Goal: Task Accomplishment & Management: Complete application form

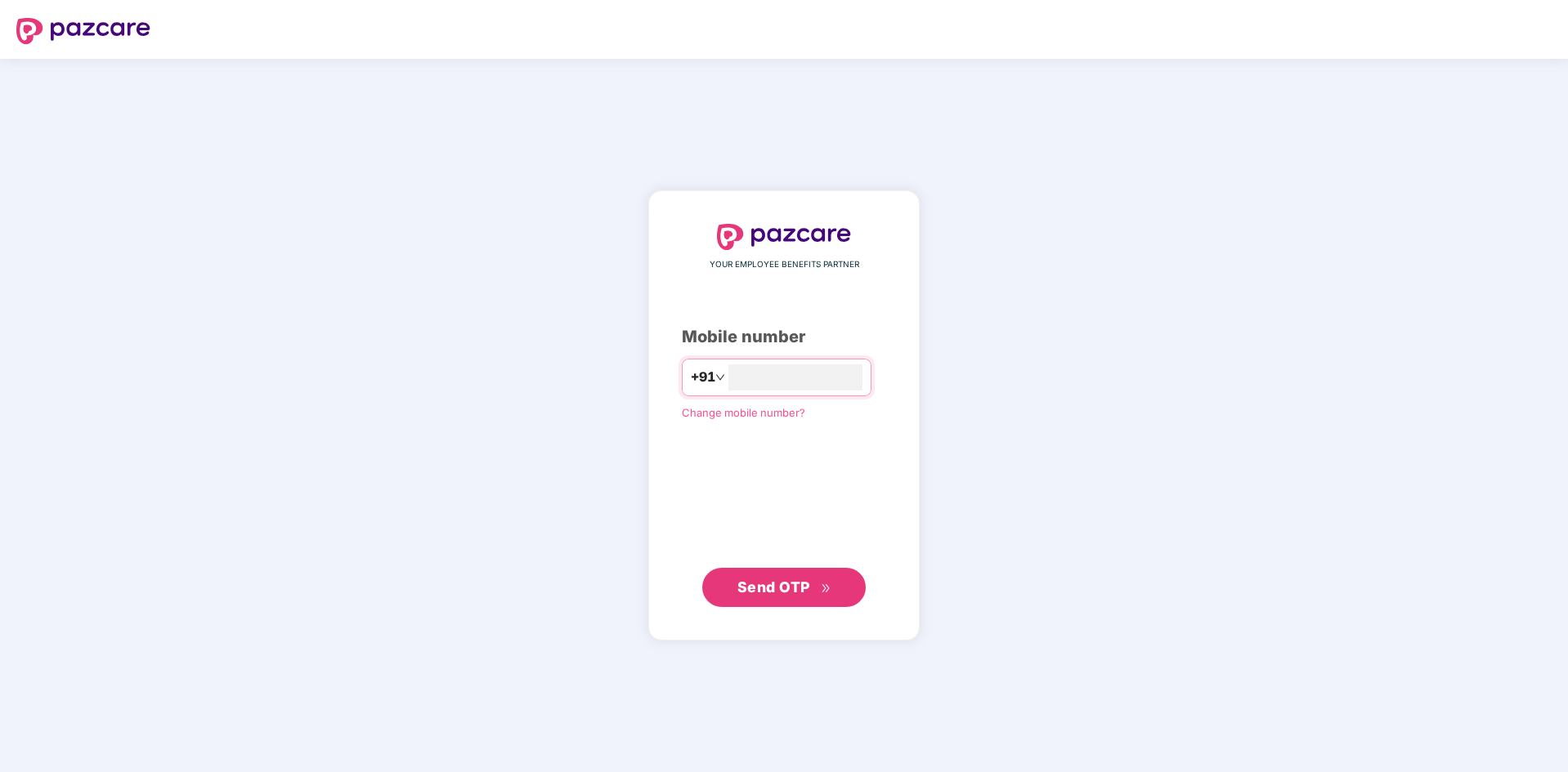
type input "**********"
click at [782, 587] on span "Send OTP" at bounding box center [773, 586] width 73 height 17
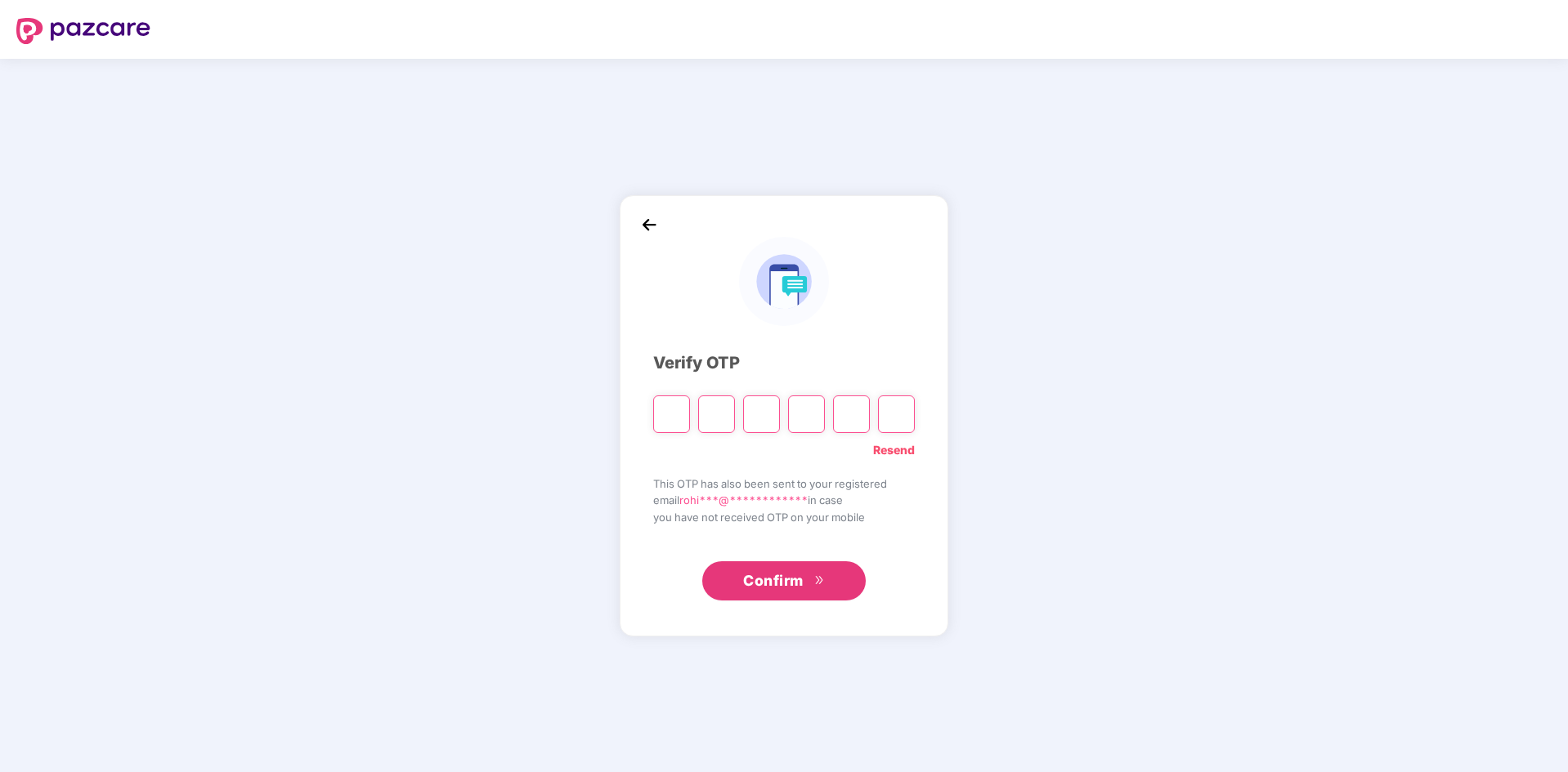
type input "*"
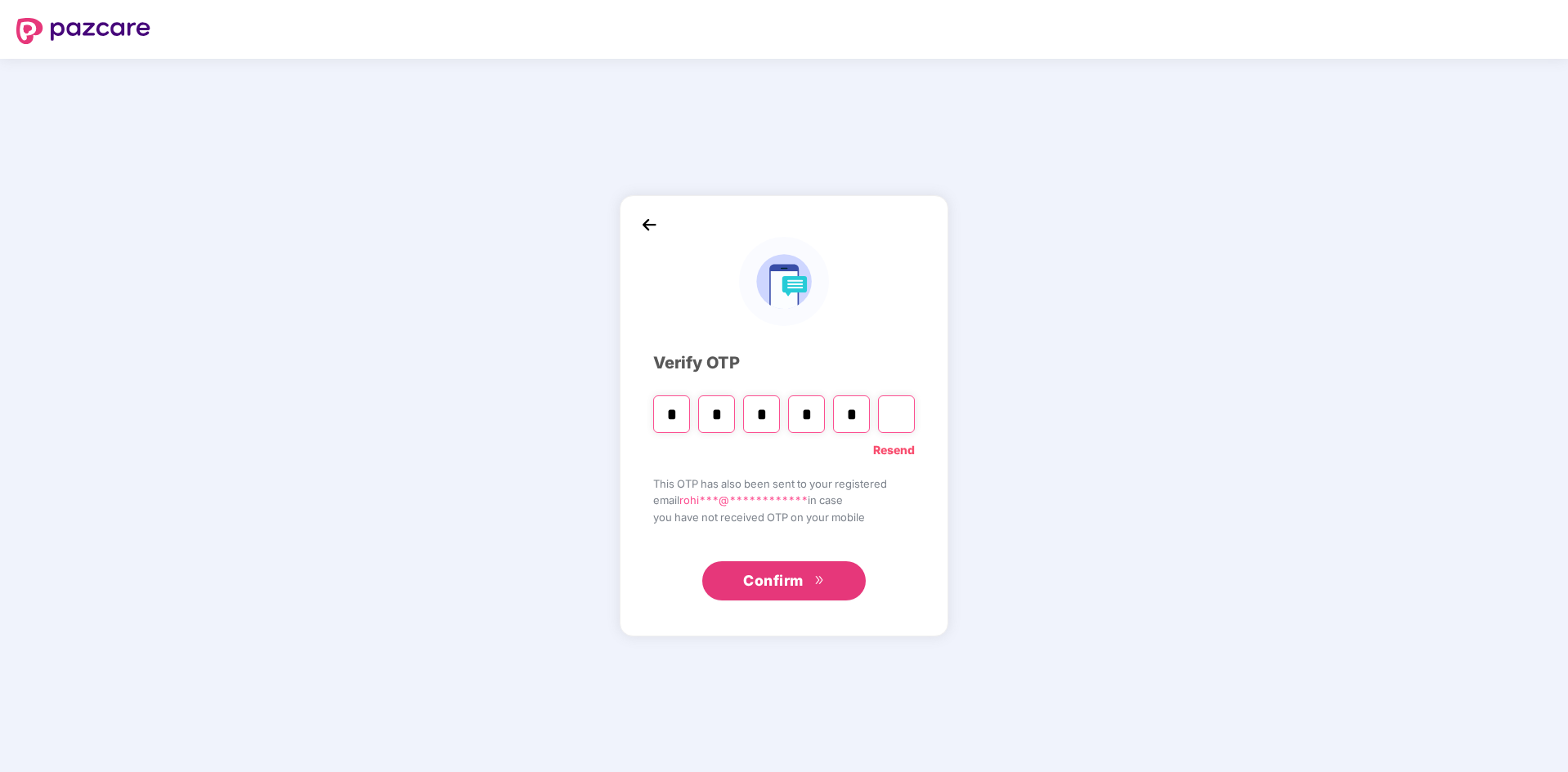
type input "*"
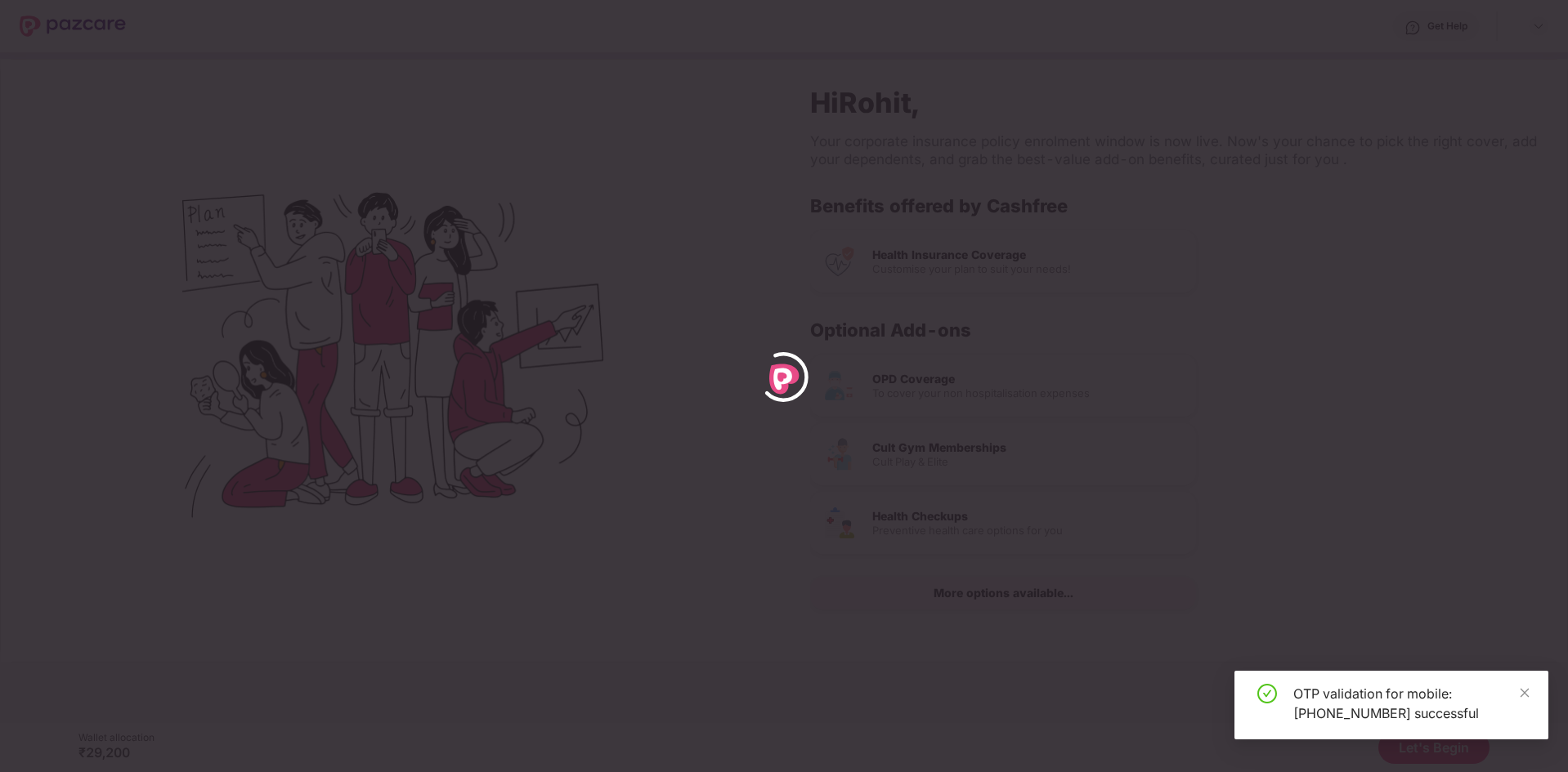
click at [1530, 690] on div "OTP validation for mobile: [PHONE_NUMBER] successful" at bounding box center [1391, 705] width 314 height 69
click at [1523, 692] on icon "close" at bounding box center [1525, 692] width 9 height 9
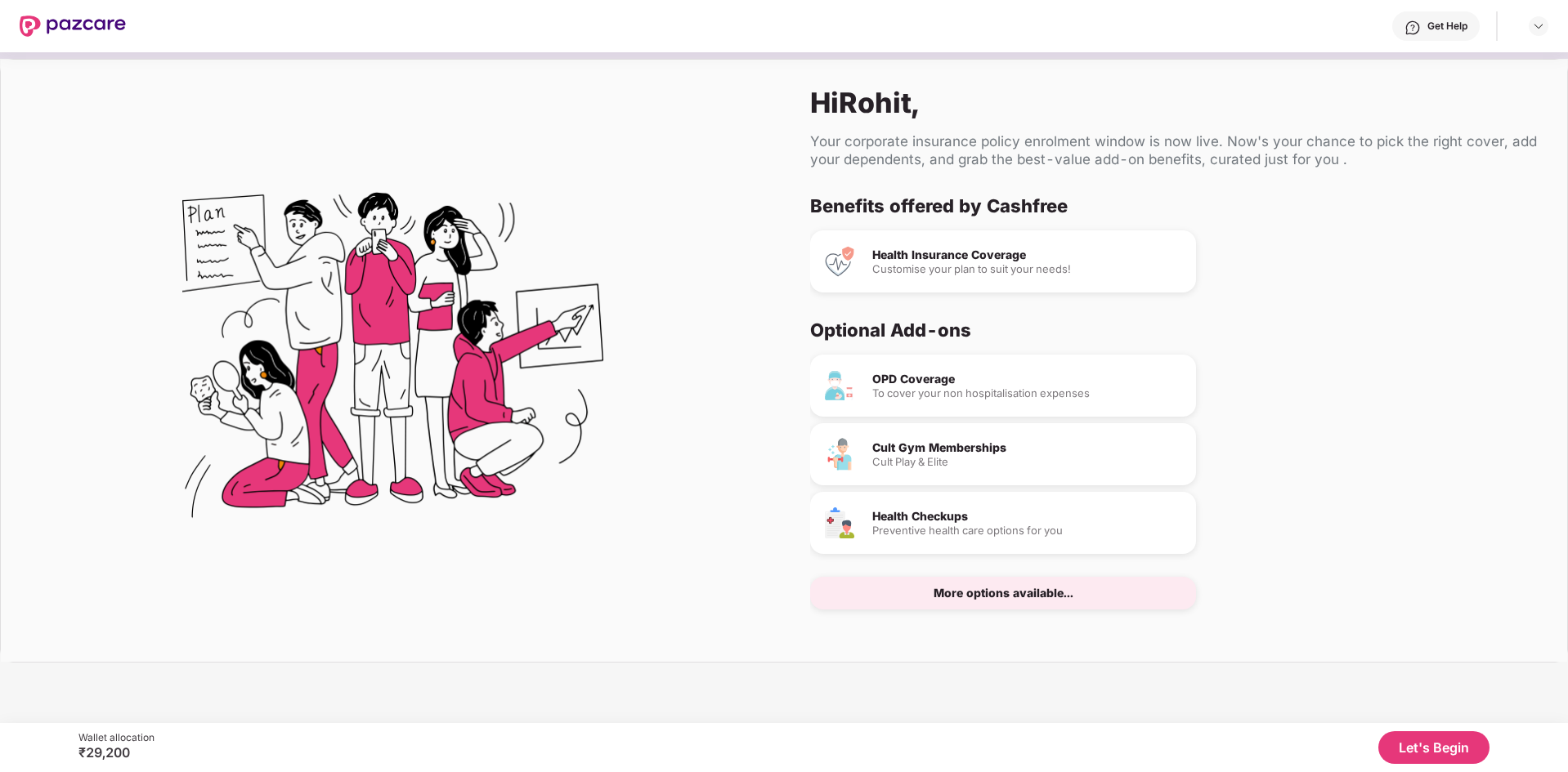
click at [949, 386] on div "OPD Coverage To cover your non hospitalisation expenses" at bounding box center [1027, 385] width 311 height 25
click at [979, 273] on div "Customise your plan to suit your needs!" at bounding box center [1027, 269] width 311 height 10
click at [1022, 598] on div "More options available..." at bounding box center [1003, 592] width 140 height 11
click at [1400, 751] on button "Let's Begin" at bounding box center [1433, 748] width 111 height 33
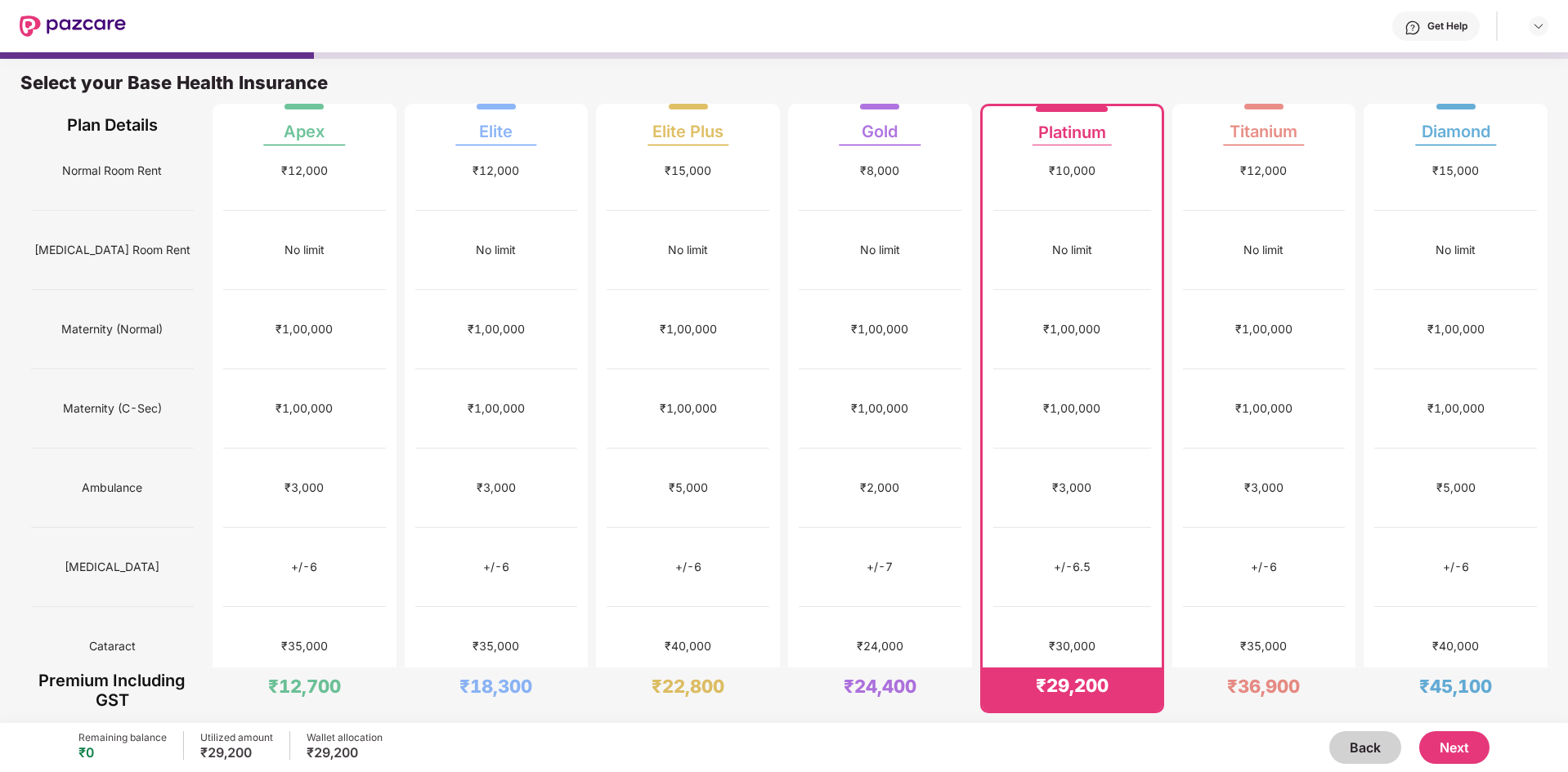
scroll to position [254, 0]
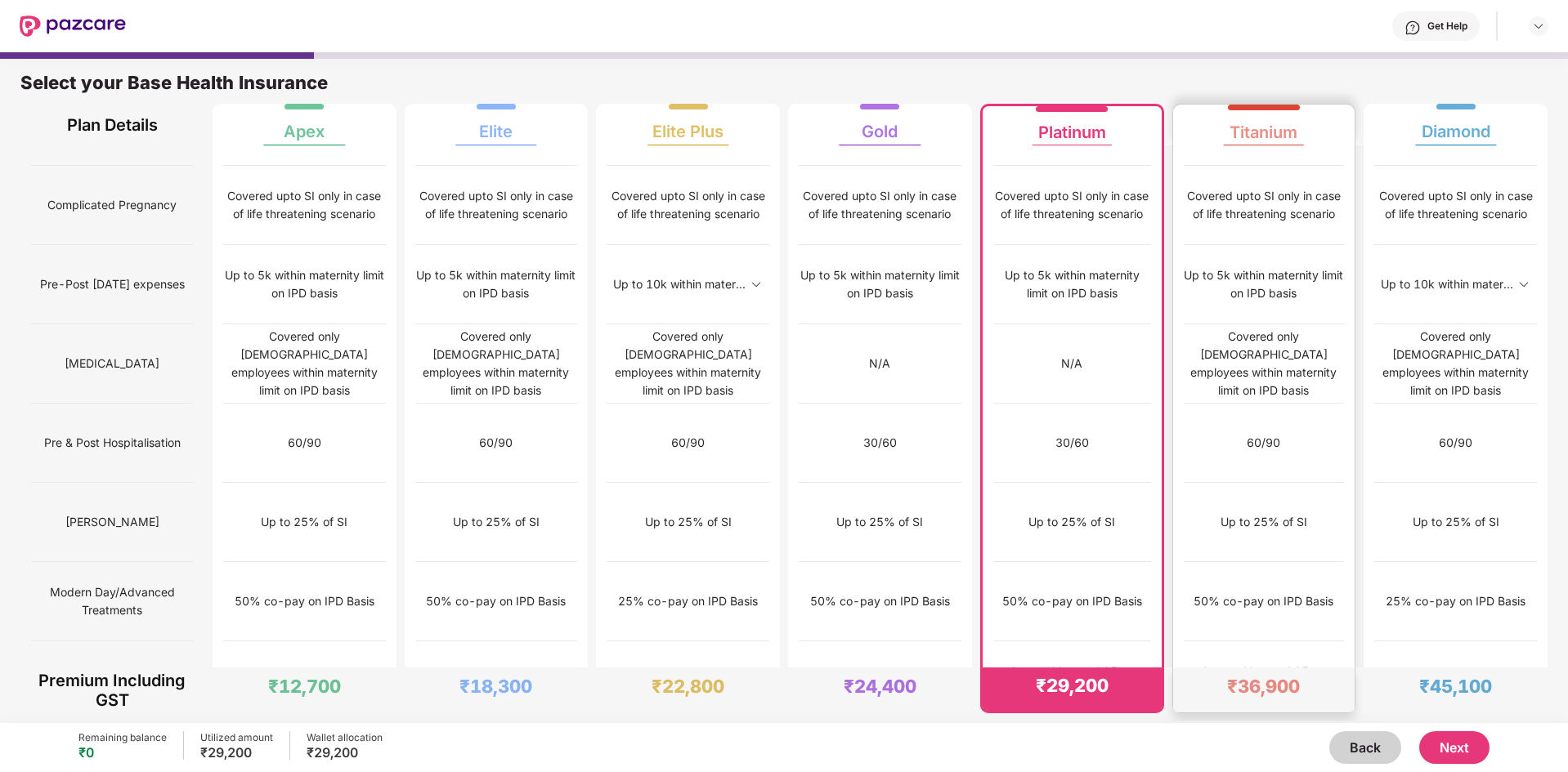
scroll to position [9, 0]
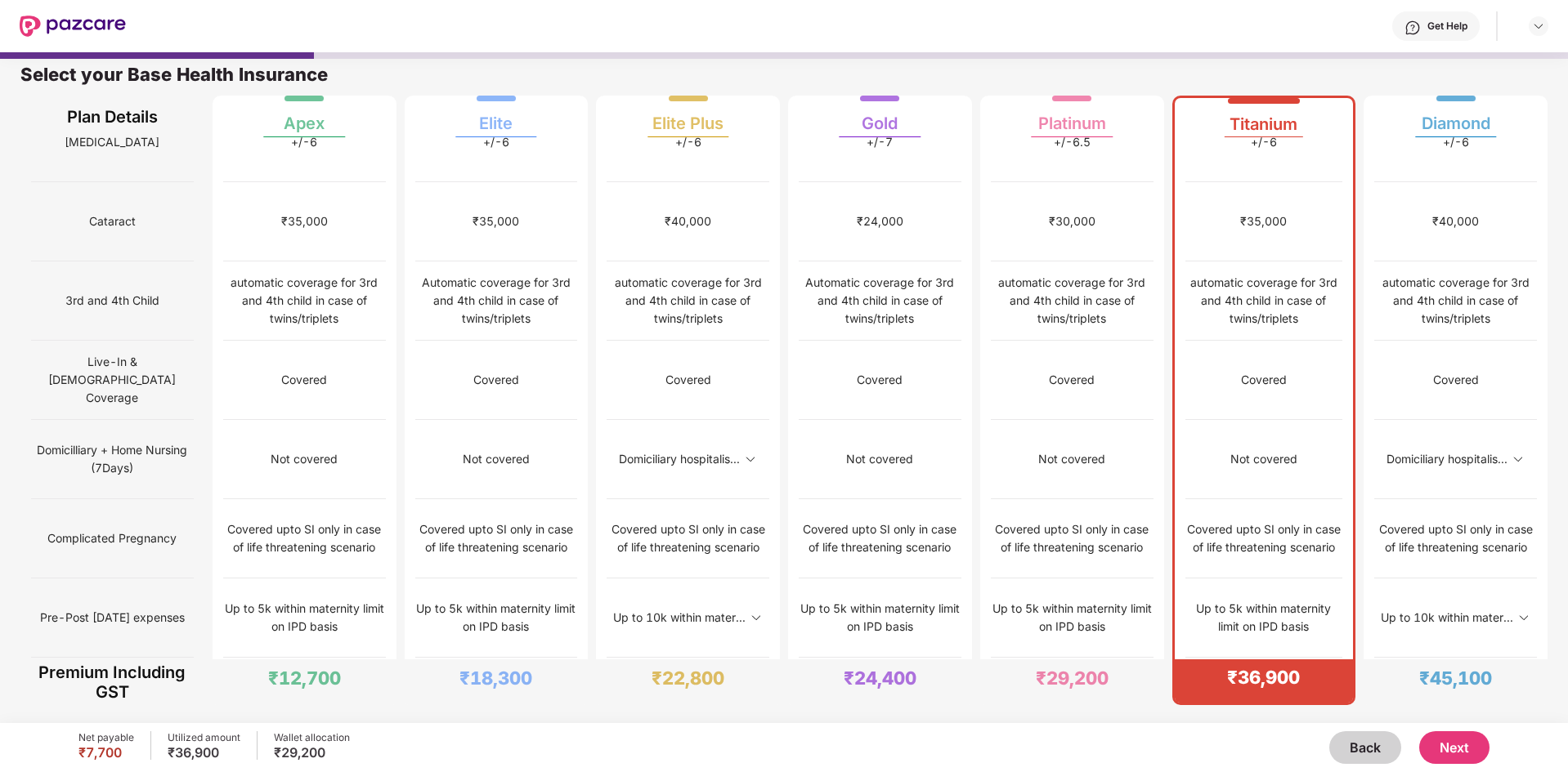
scroll to position [1010, 0]
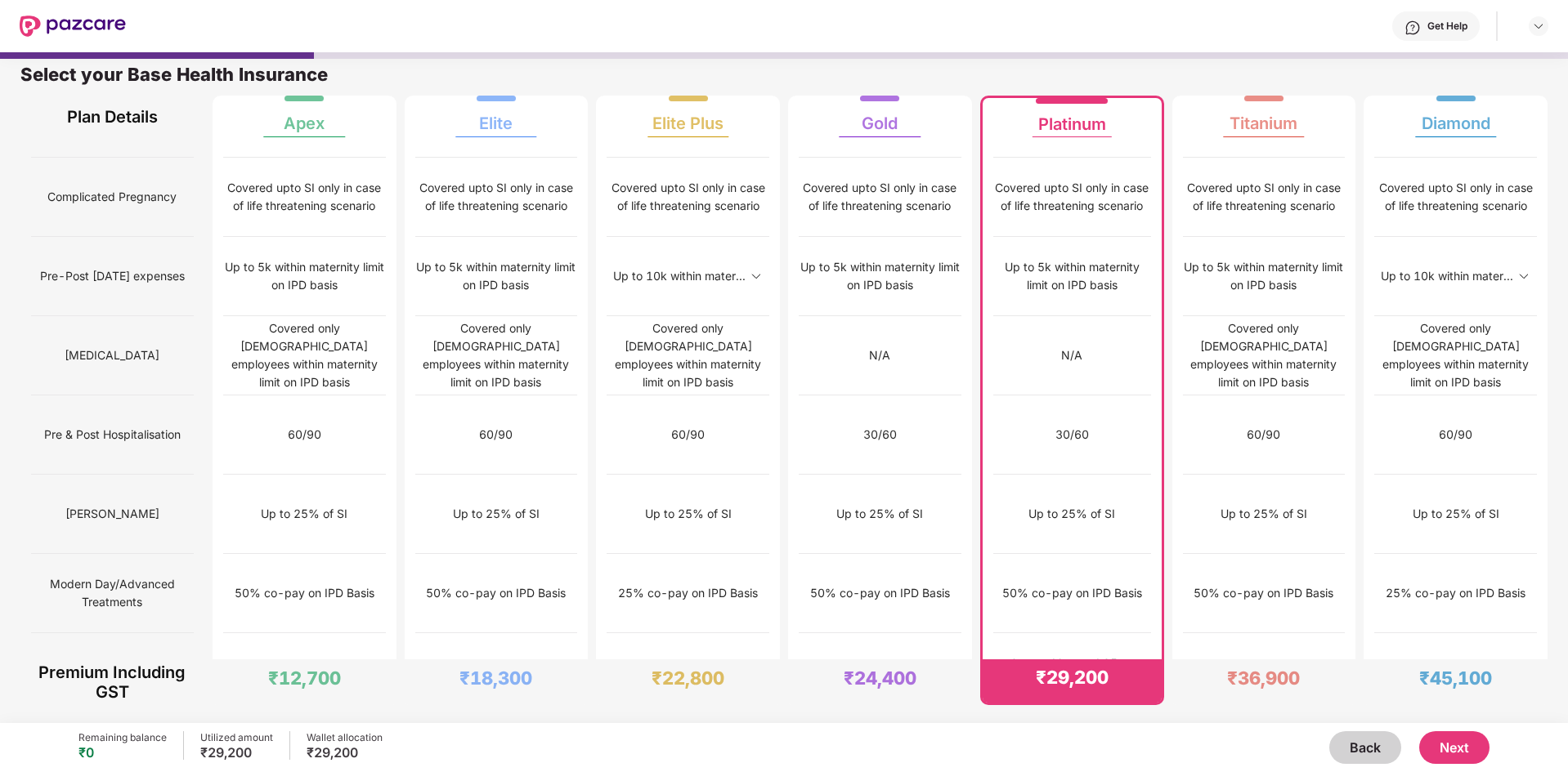
click at [1440, 751] on button "Next" at bounding box center [1454, 748] width 71 height 33
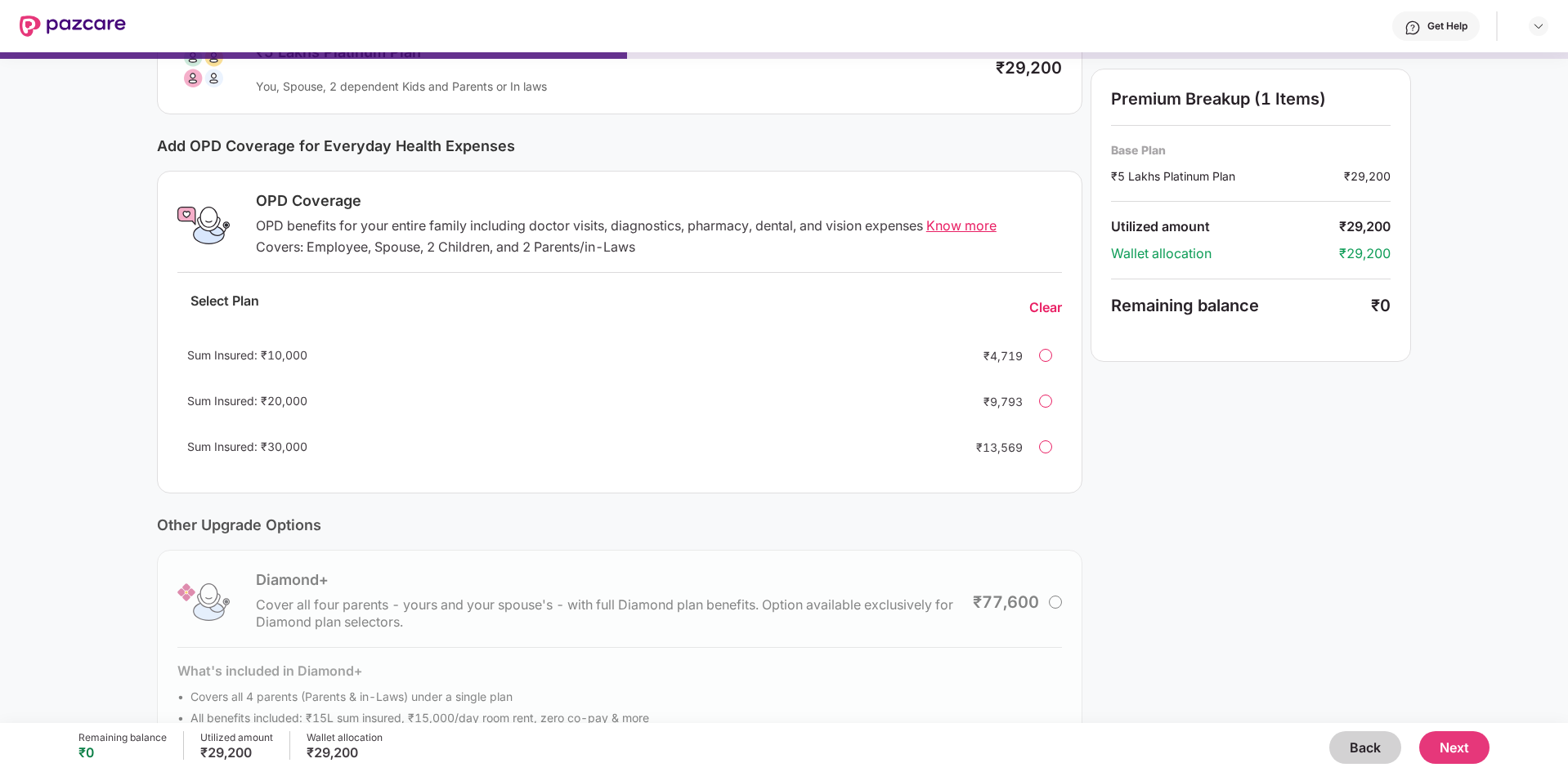
scroll to position [213, 0]
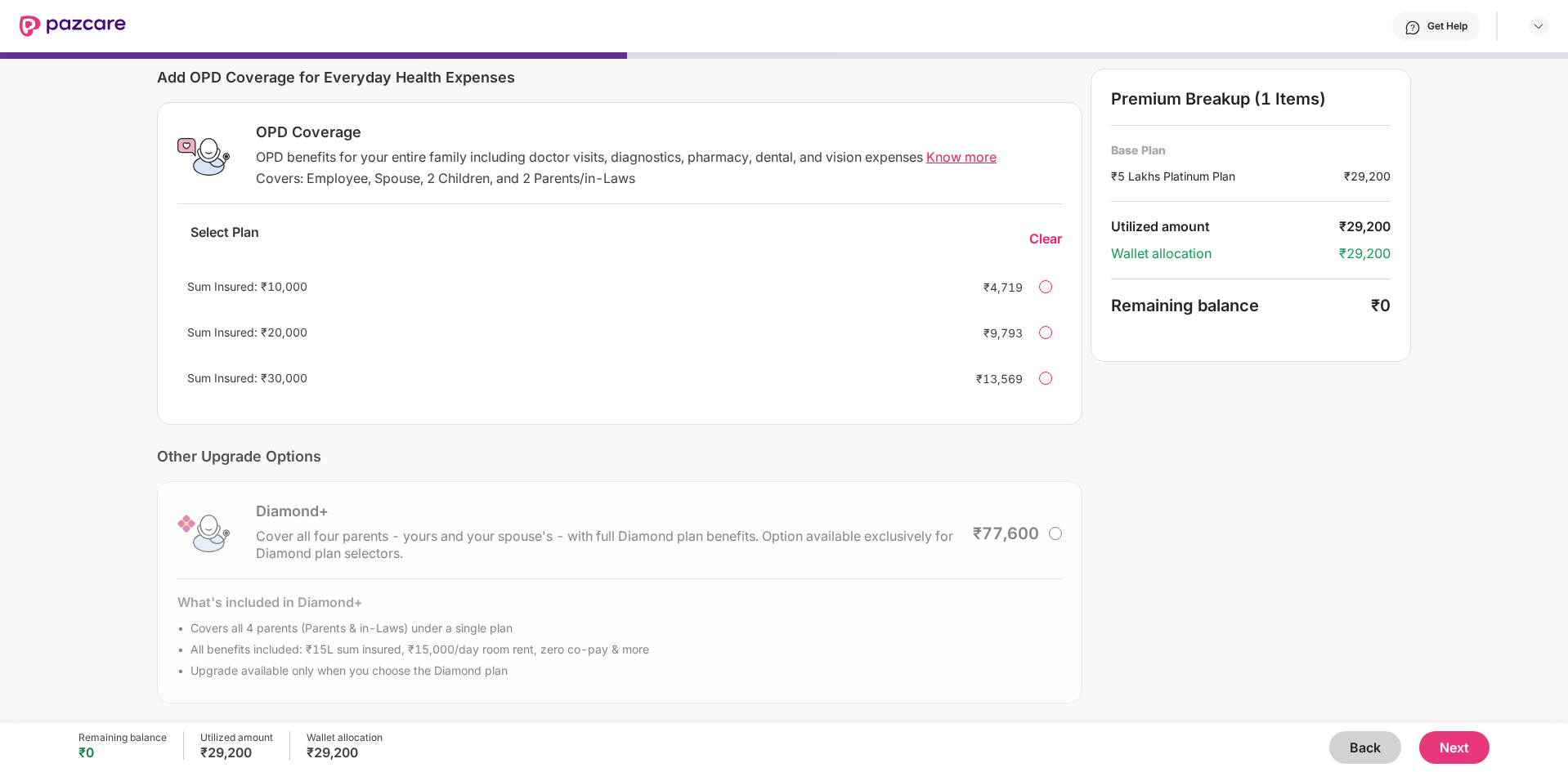
click at [1468, 744] on button "Next" at bounding box center [1454, 748] width 71 height 33
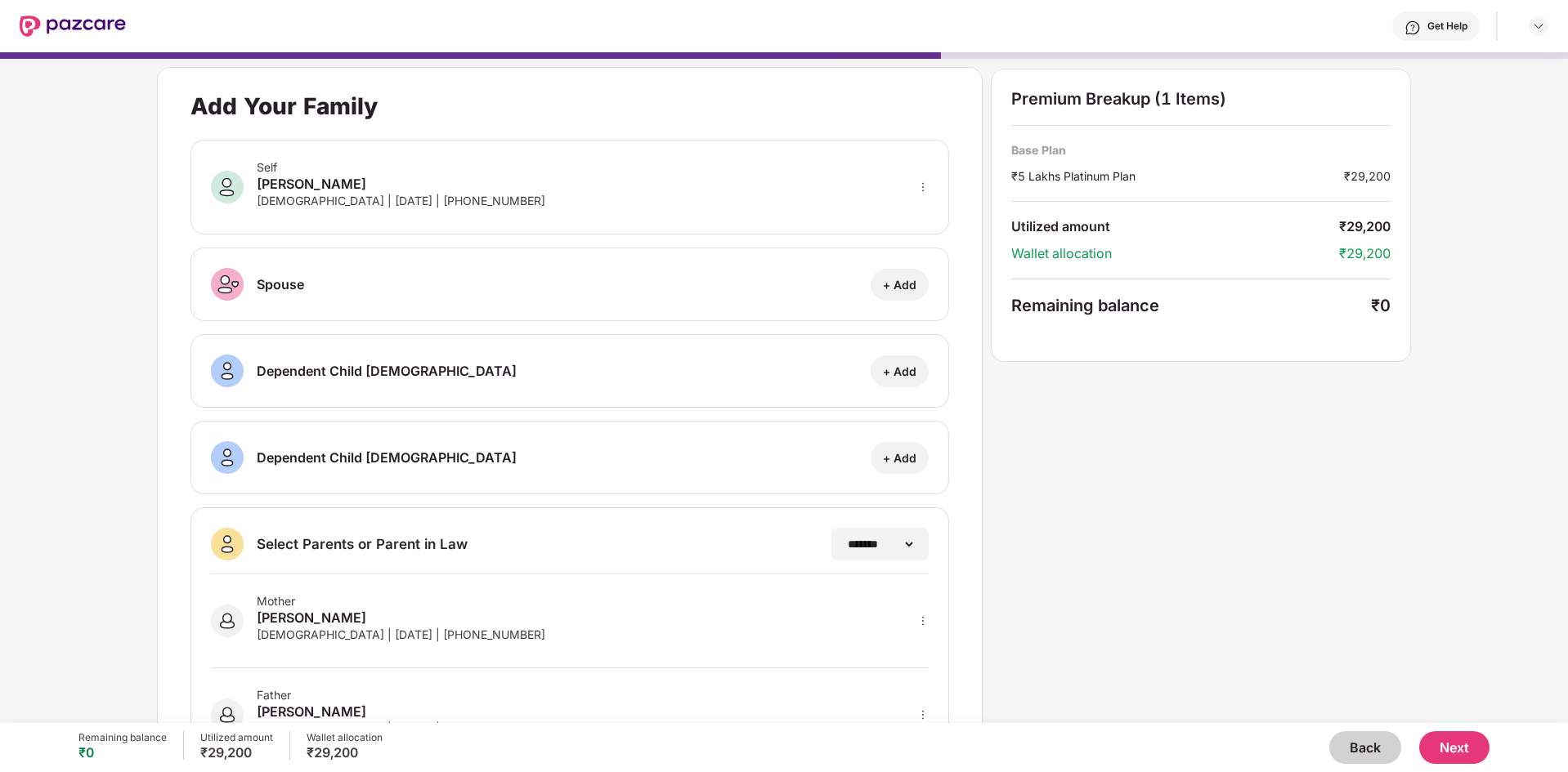
scroll to position [77, 0]
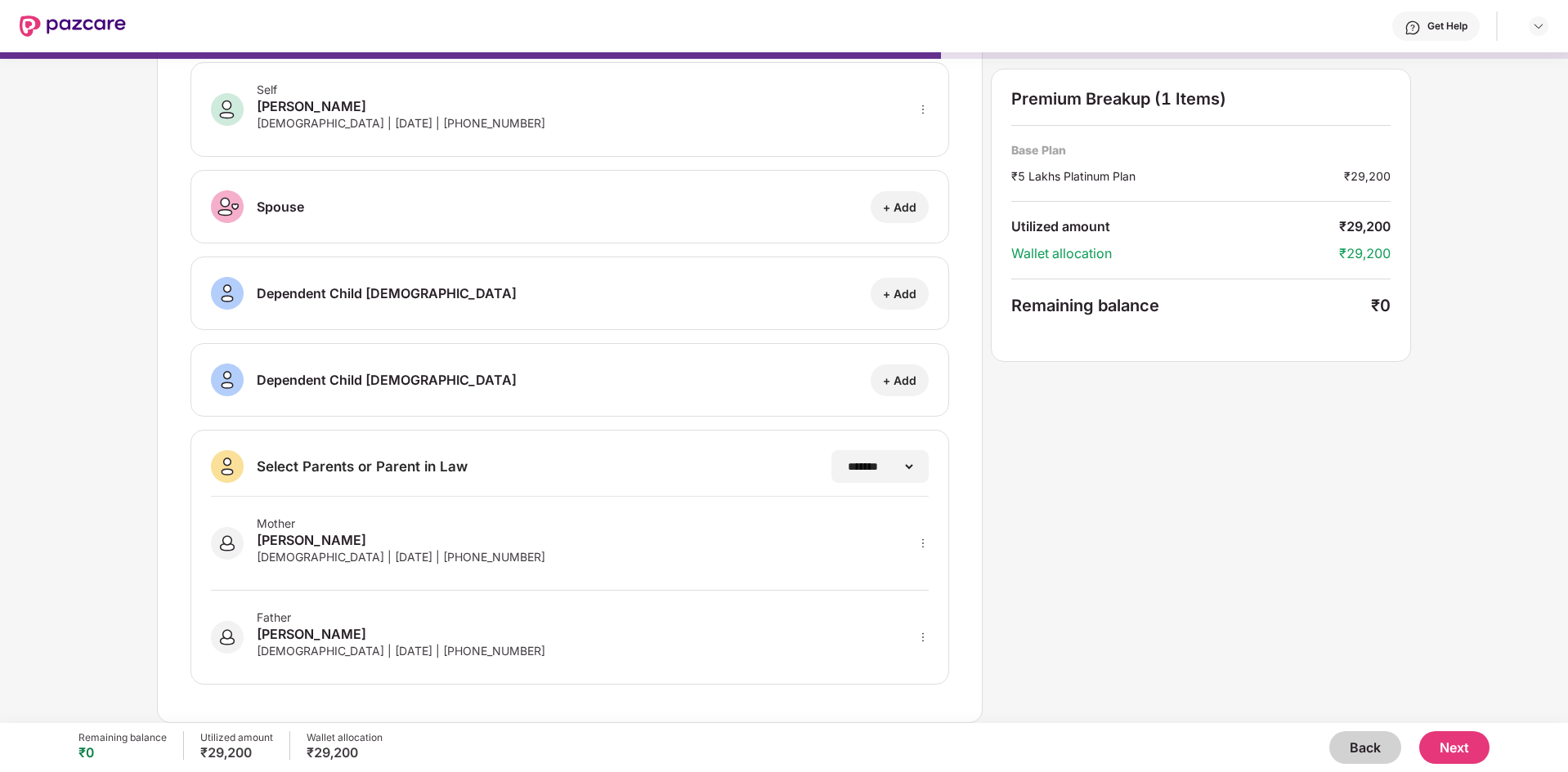
click at [1456, 751] on button "Next" at bounding box center [1454, 748] width 71 height 33
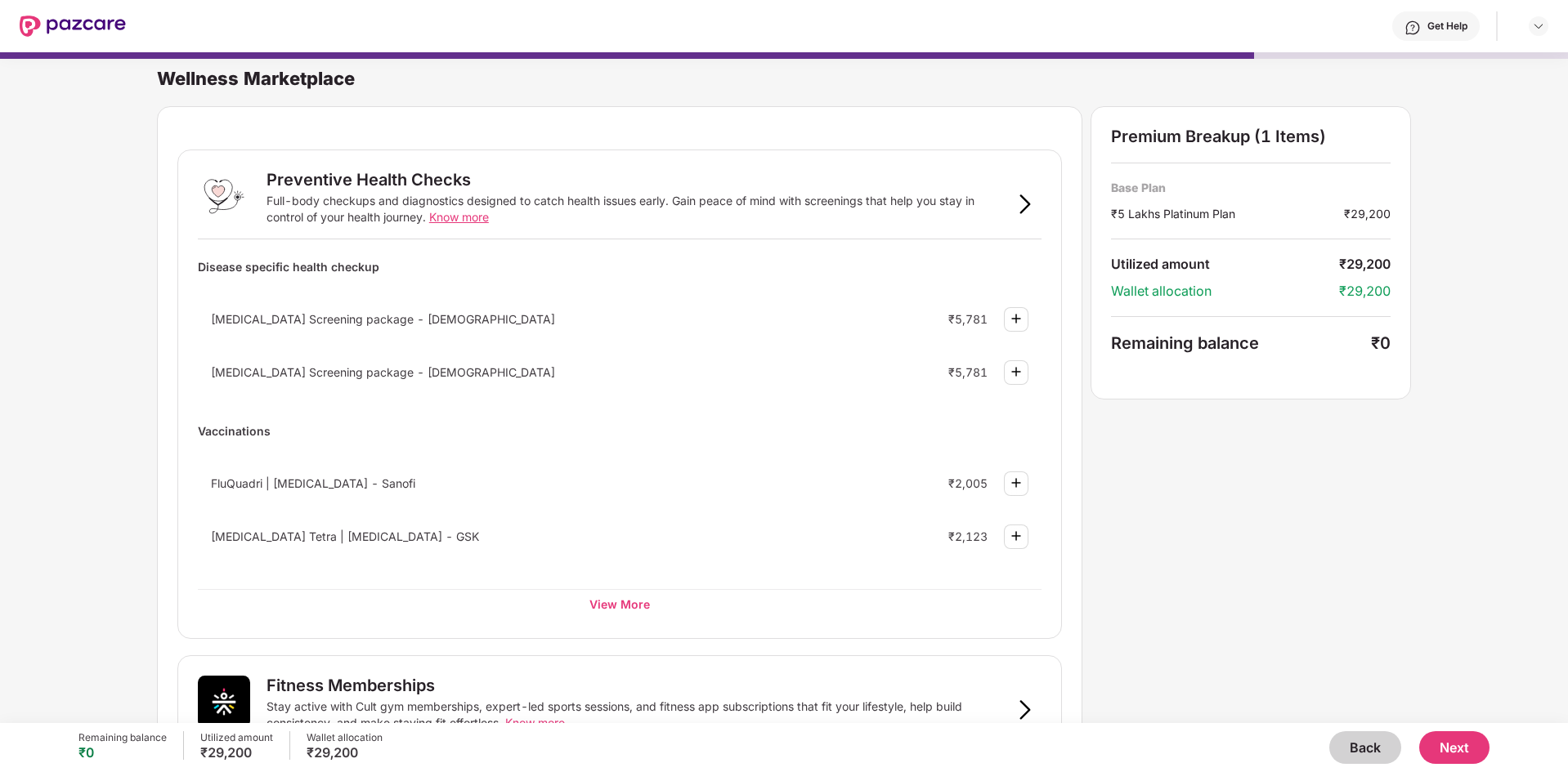
click at [1357, 755] on button "Back" at bounding box center [1365, 748] width 72 height 33
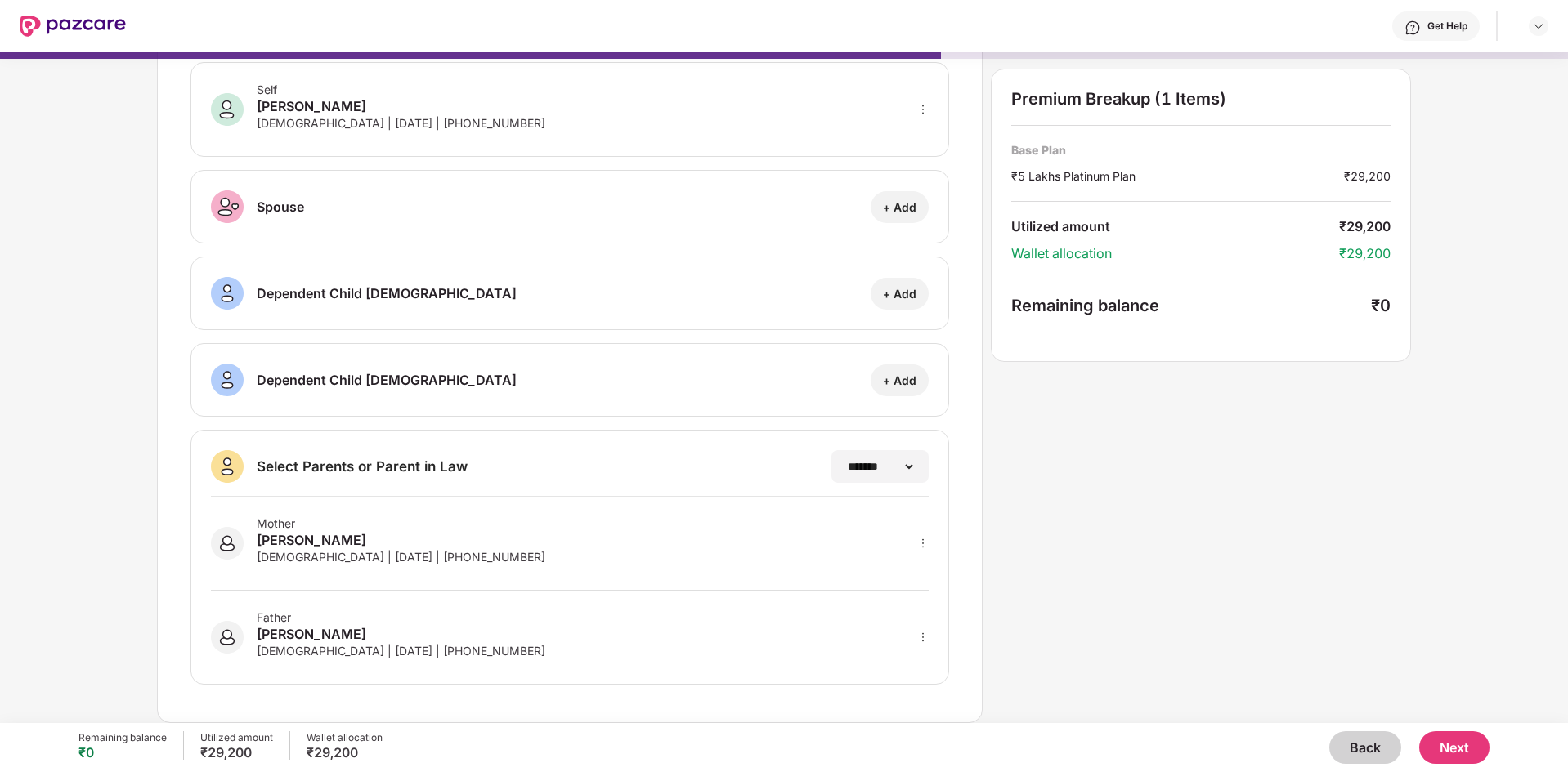
click at [1480, 752] on button "Next" at bounding box center [1454, 748] width 71 height 33
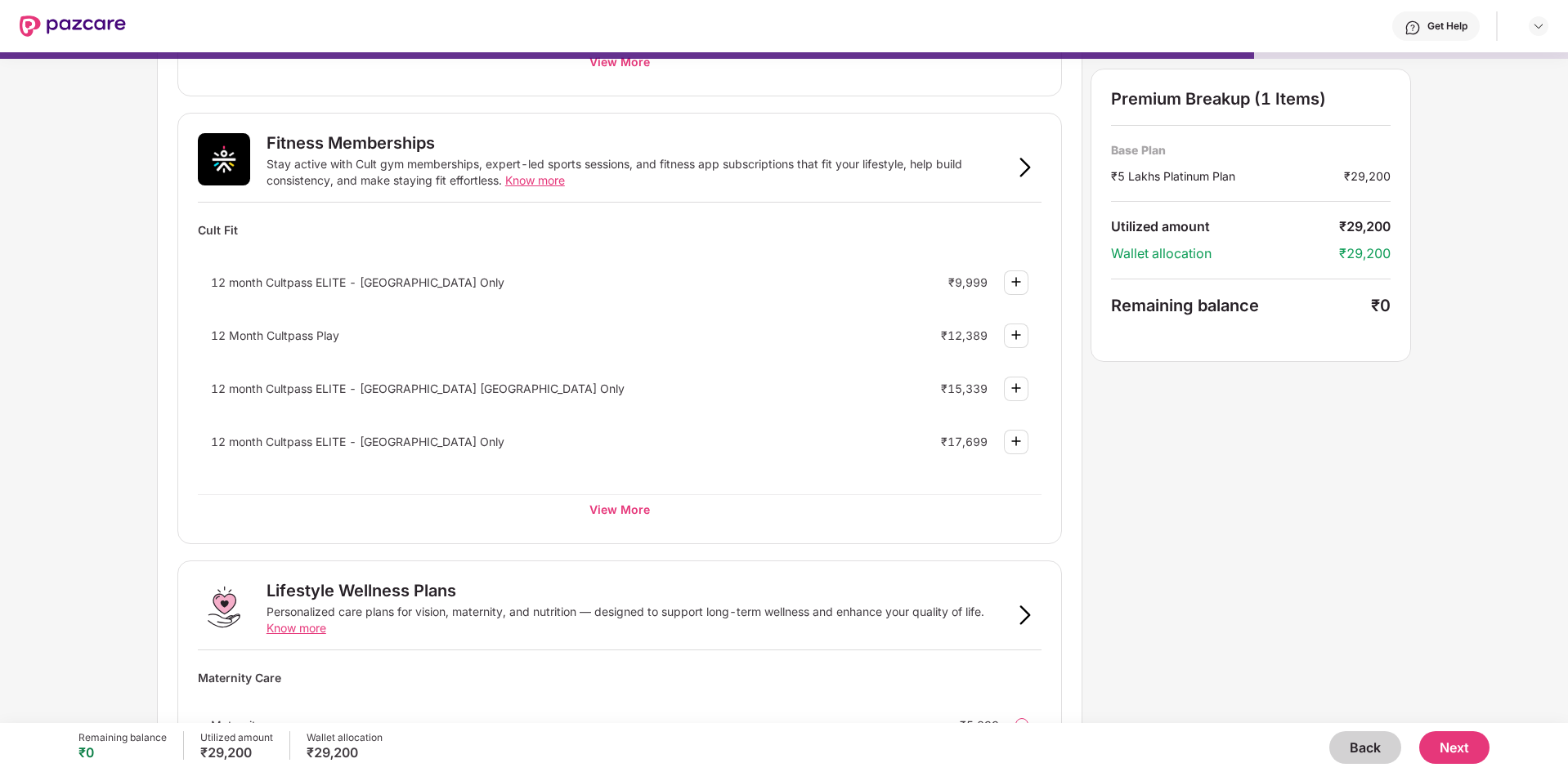
scroll to position [542, 0]
click at [601, 505] on div "View More" at bounding box center [619, 510] width 844 height 29
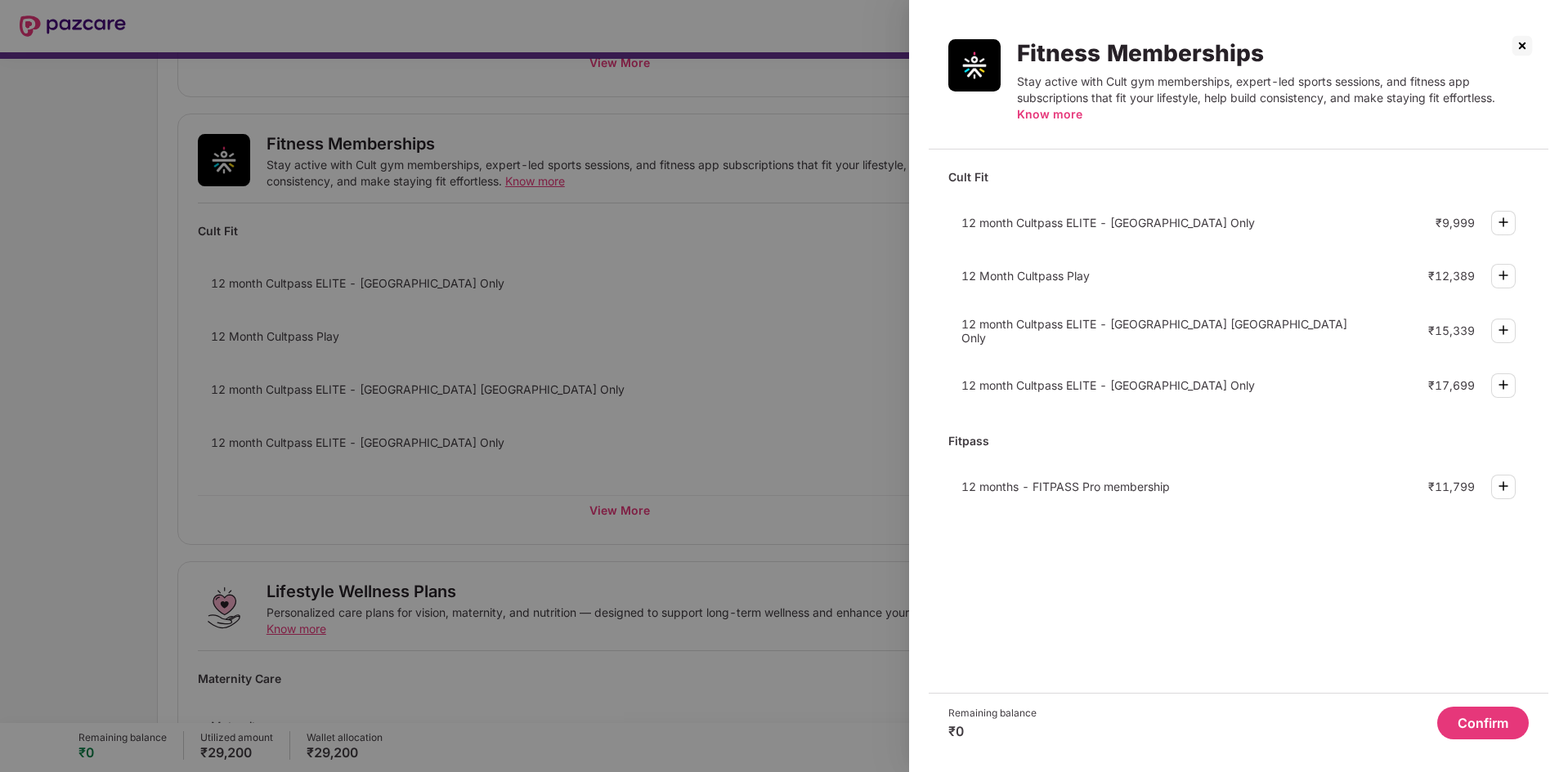
click at [1528, 48] on img at bounding box center [1522, 46] width 26 height 26
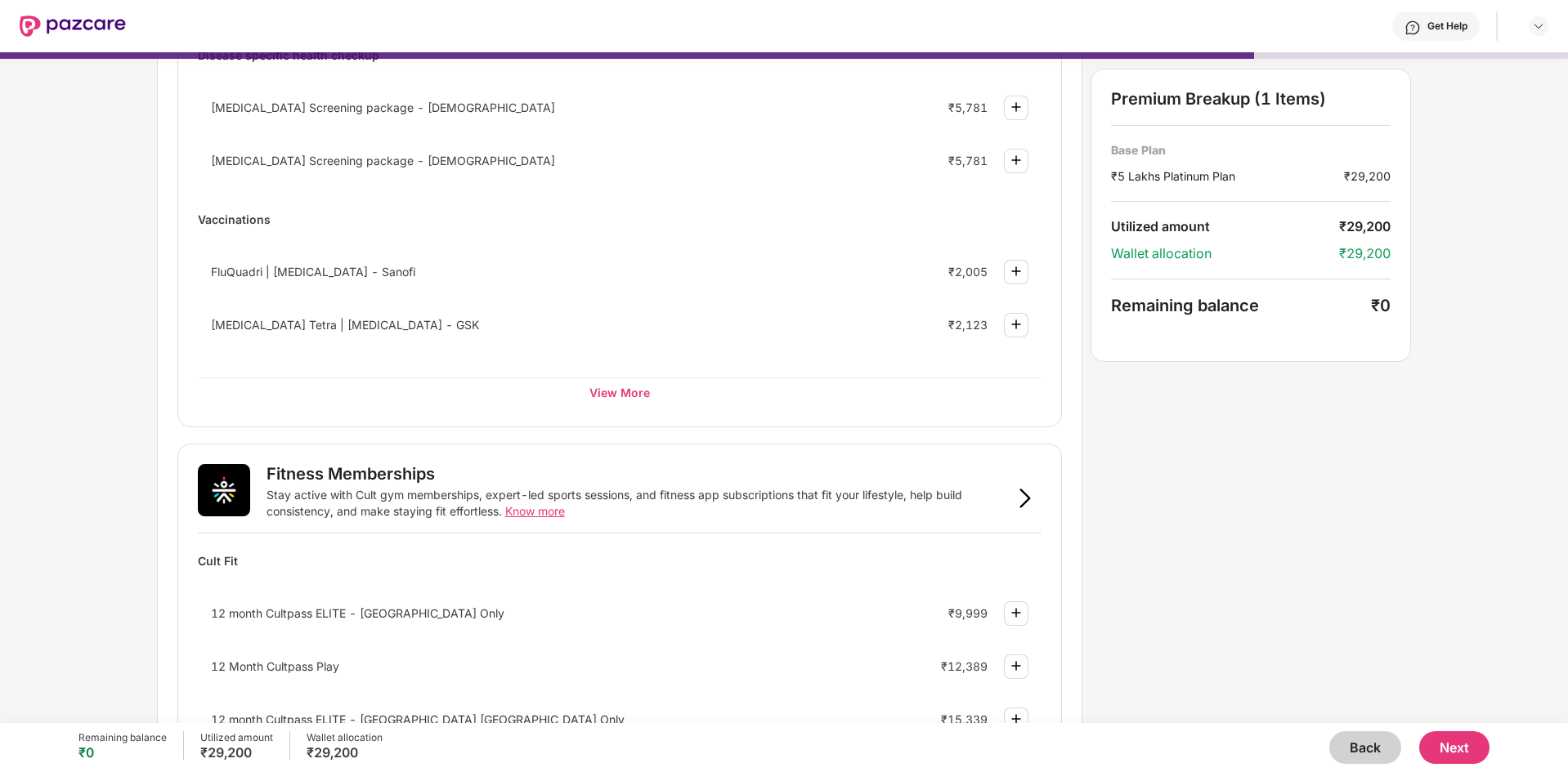
scroll to position [211, 0]
click at [1446, 755] on button "Next" at bounding box center [1454, 748] width 71 height 33
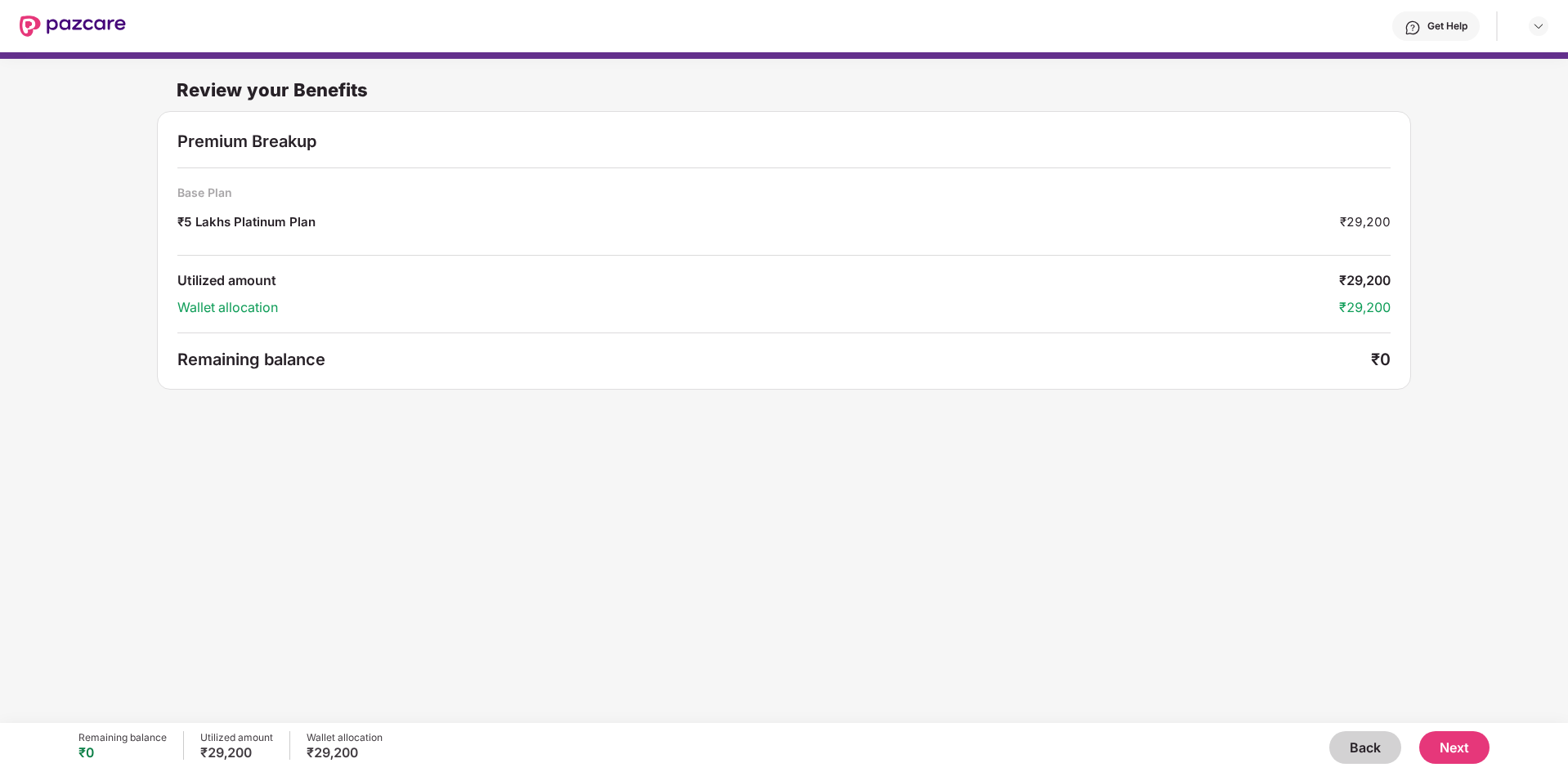
click at [1479, 751] on button "Next" at bounding box center [1454, 748] width 71 height 33
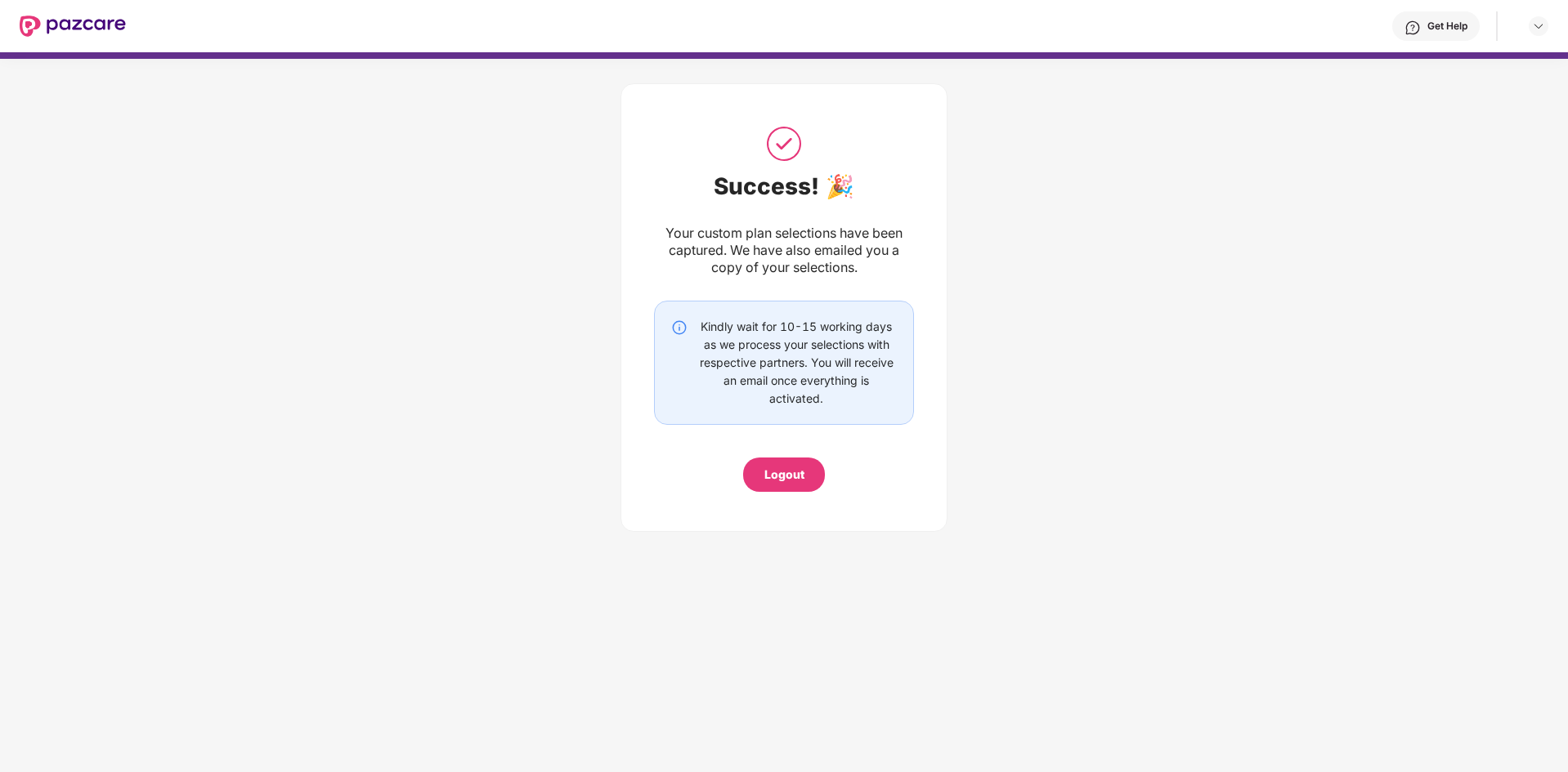
click at [785, 468] on div "Logout" at bounding box center [784, 475] width 40 height 18
